Goal: Transaction & Acquisition: Purchase product/service

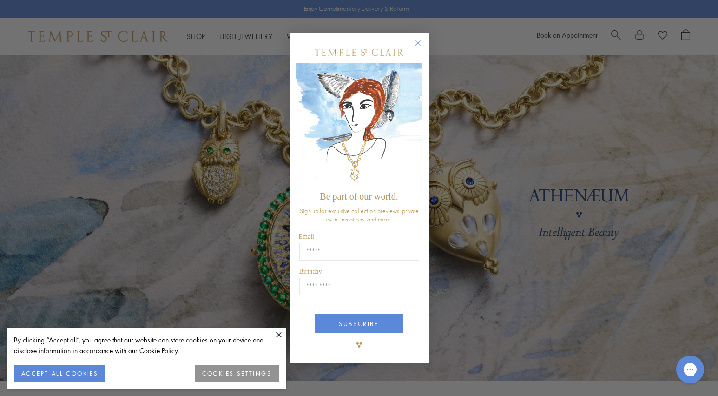
click at [416, 42] on circle "Close dialog" at bounding box center [417, 42] width 11 height 11
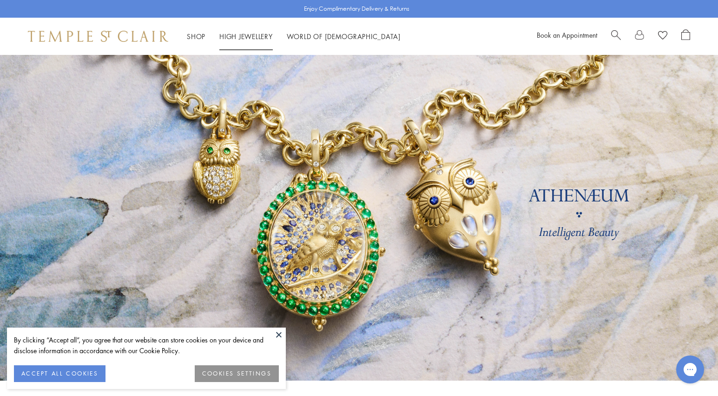
click at [241, 33] on link "High Jewellery High Jewellery" at bounding box center [245, 36] width 53 height 9
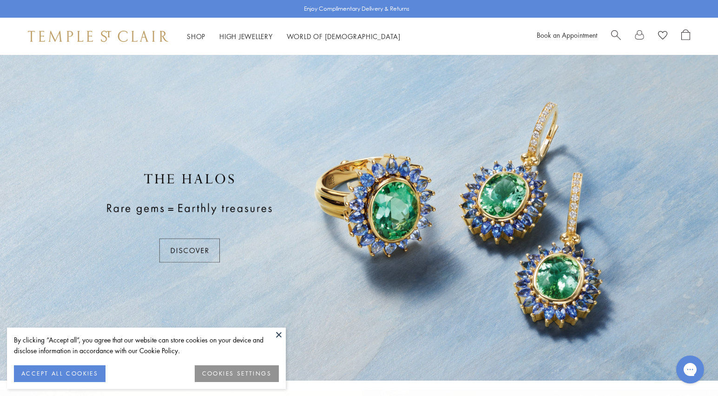
click at [278, 335] on button at bounding box center [279, 334] width 14 height 14
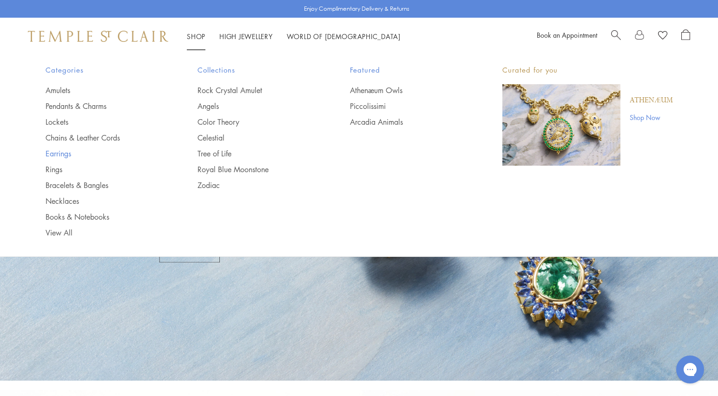
click at [58, 153] on link "Earrings" at bounding box center [103, 153] width 115 height 10
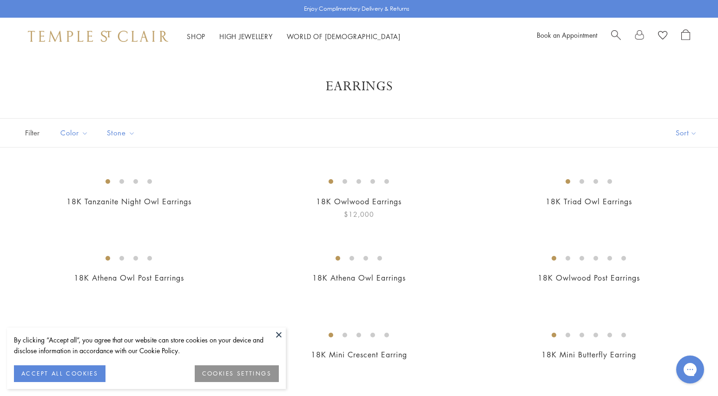
click at [278, 333] on button at bounding box center [279, 334] width 14 height 14
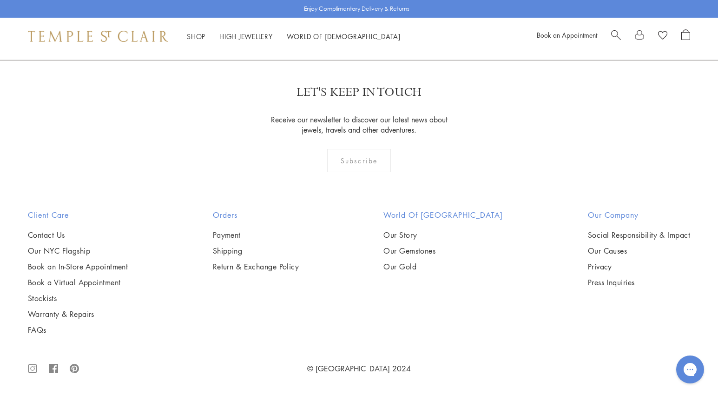
scroll to position [4867, 0]
click at [343, 23] on link "2" at bounding box center [344, 10] width 31 height 26
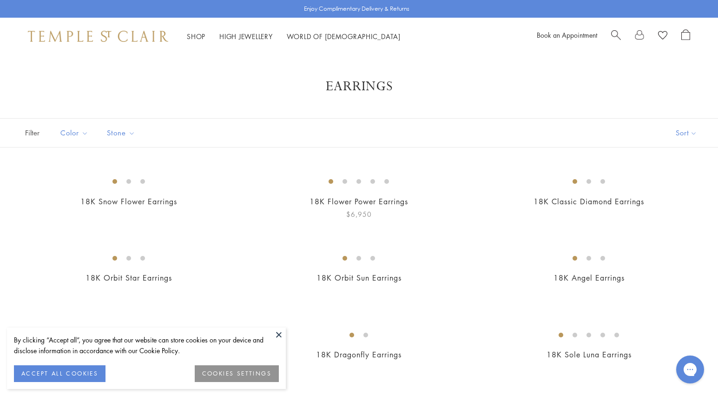
click at [279, 336] on button at bounding box center [279, 334] width 14 height 14
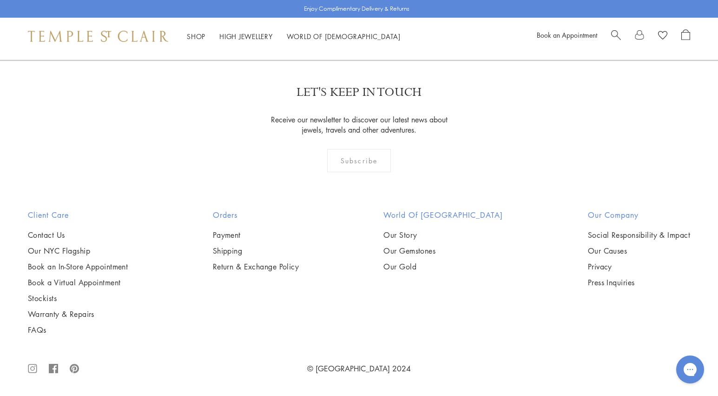
scroll to position [3029, 0]
click at [0, 0] on img at bounding box center [0, 0] width 0 height 0
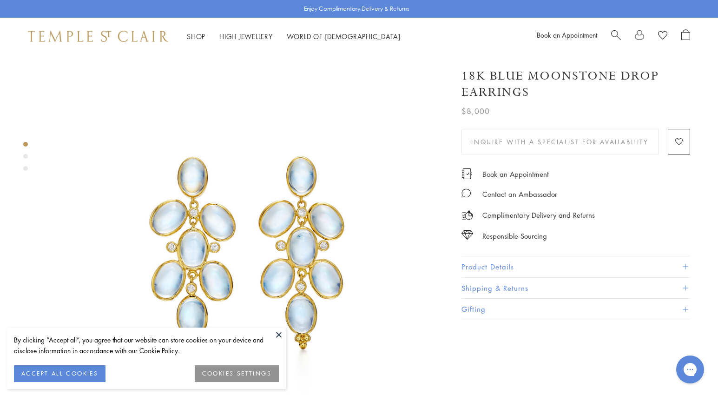
click at [278, 334] on button at bounding box center [279, 334] width 14 height 14
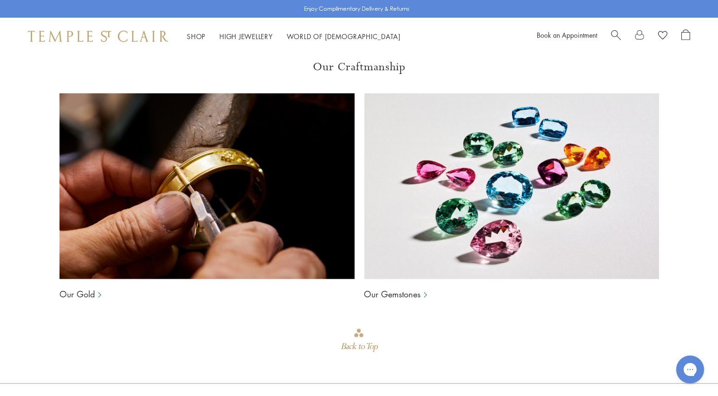
scroll to position [1516, 0]
